Goal: Check status: Check status

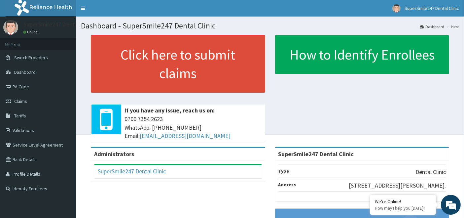
click at [26, 102] on span "Claims" at bounding box center [20, 101] width 13 height 6
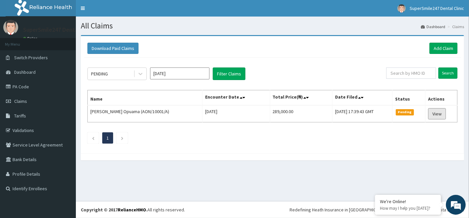
click at [442, 116] on link "View" at bounding box center [437, 113] width 18 height 11
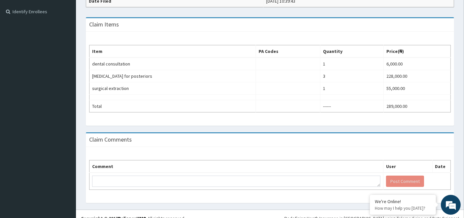
scroll to position [183, 0]
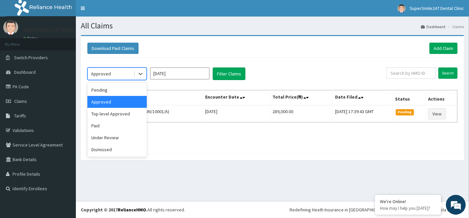
click at [138, 74] on icon at bounding box center [140, 73] width 7 height 7
click at [113, 125] on div "Paid" at bounding box center [116, 125] width 59 height 12
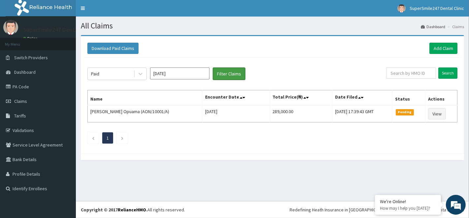
click at [227, 70] on button "Filter Claims" at bounding box center [229, 73] width 33 height 13
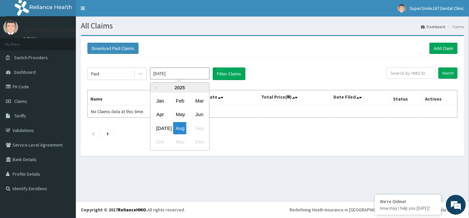
click at [185, 73] on input "[DATE]" at bounding box center [179, 73] width 59 height 12
click at [162, 126] on div "[DATE]" at bounding box center [160, 128] width 13 height 12
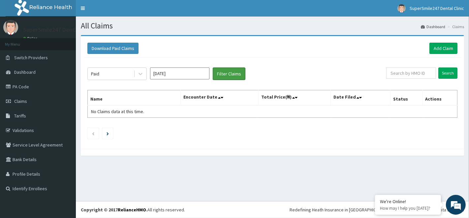
click at [223, 72] on button "Filter Claims" at bounding box center [229, 73] width 33 height 13
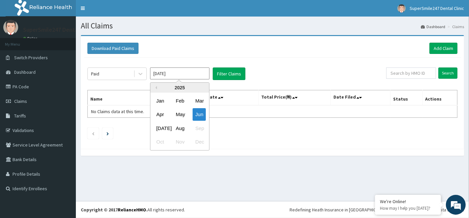
click at [175, 75] on input "Jun 2025" at bounding box center [179, 73] width 59 height 12
click at [181, 124] on div "Aug" at bounding box center [179, 128] width 13 height 12
type input "Jul 2025"
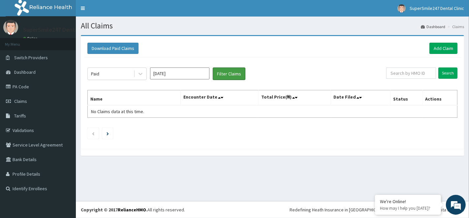
click at [217, 77] on button "Filter Claims" at bounding box center [229, 73] width 33 height 13
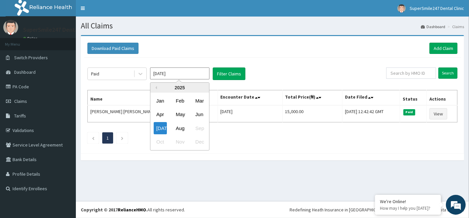
click at [196, 74] on input "Jul 2025" at bounding box center [179, 73] width 59 height 12
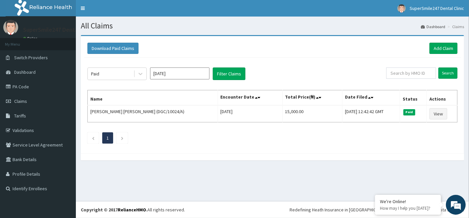
click at [18, 89] on link "PA Code" at bounding box center [38, 86] width 76 height 15
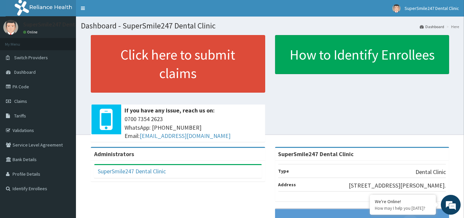
click at [38, 98] on link "Claims" at bounding box center [38, 101] width 76 height 15
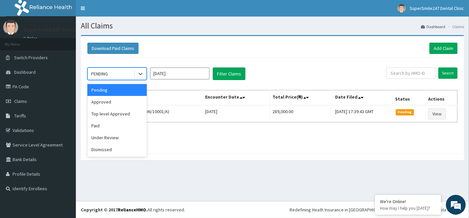
click at [122, 75] on div "PENDING" at bounding box center [111, 73] width 46 height 11
click at [119, 106] on div "Approved" at bounding box center [116, 102] width 59 height 12
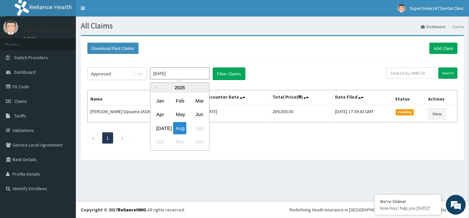
click at [183, 75] on input "[DATE]" at bounding box center [179, 73] width 59 height 12
click at [200, 126] on div "[DATE] Aug Sep" at bounding box center [180, 128] width 59 height 14
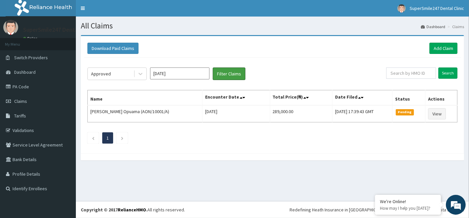
click at [226, 76] on button "Filter Claims" at bounding box center [229, 73] width 33 height 13
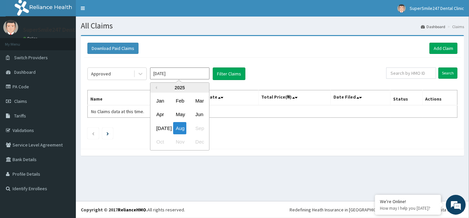
click at [181, 74] on input "[DATE]" at bounding box center [179, 73] width 59 height 12
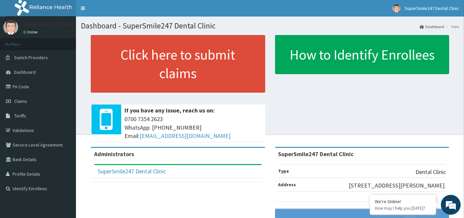
click at [28, 100] on link "Claims" at bounding box center [38, 101] width 76 height 15
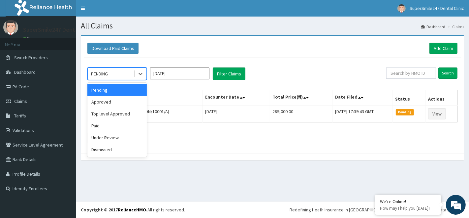
click at [141, 72] on icon at bounding box center [140, 73] width 7 height 7
click at [118, 122] on div "Paid" at bounding box center [116, 125] width 59 height 12
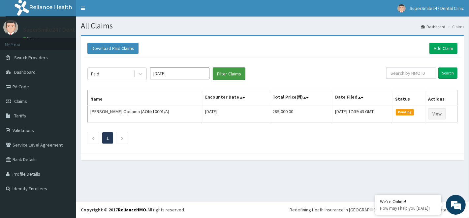
click at [215, 71] on button "Filter Claims" at bounding box center [229, 73] width 33 height 13
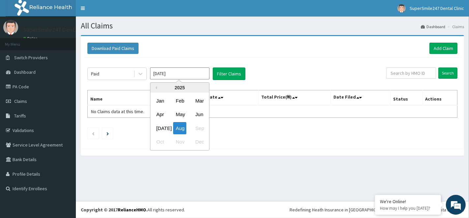
click at [190, 75] on input "[DATE]" at bounding box center [179, 73] width 59 height 12
click at [201, 129] on div "[DATE] Aug Sep" at bounding box center [180, 128] width 59 height 14
click at [195, 77] on input "[DATE]" at bounding box center [179, 73] width 59 height 12
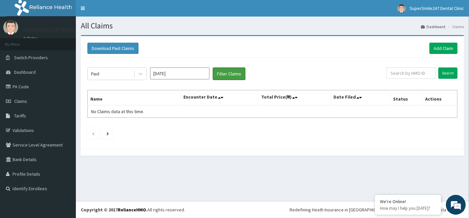
click at [235, 73] on button "Filter Claims" at bounding box center [229, 73] width 33 height 13
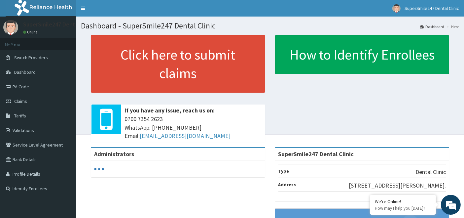
click at [32, 99] on link "Claims" at bounding box center [38, 101] width 76 height 15
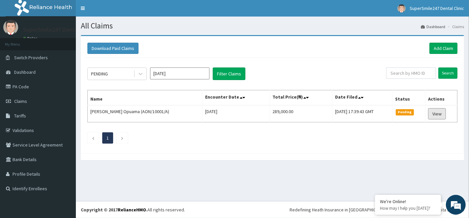
click at [438, 116] on link "View" at bounding box center [437, 113] width 18 height 11
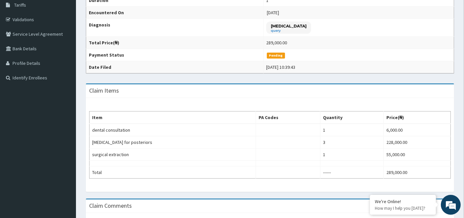
scroll to position [176, 0]
